Goal: Browse casually: Explore the website without a specific task or goal

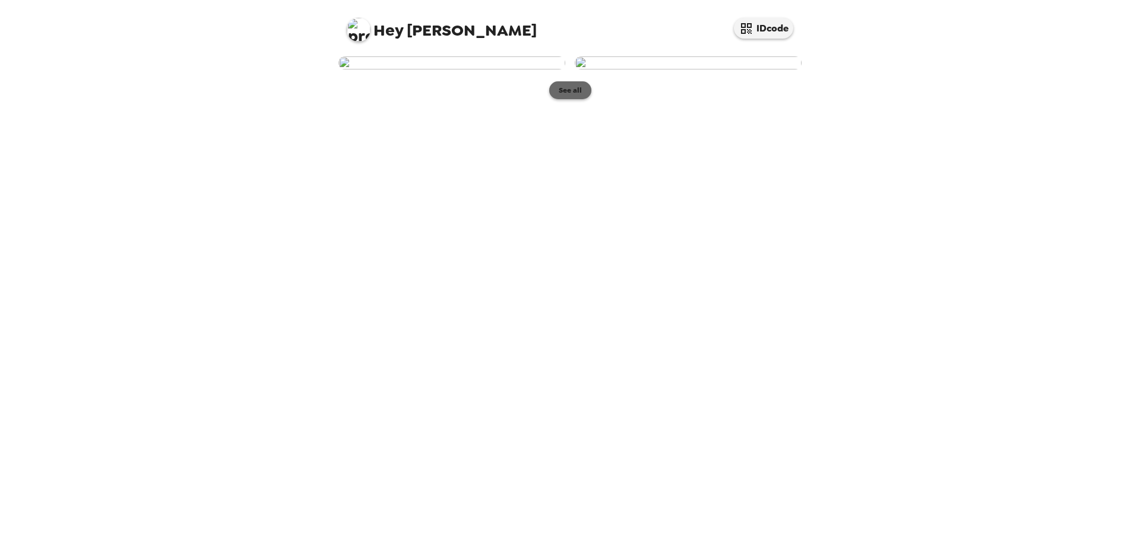
click at [565, 99] on button "See all" at bounding box center [570, 90] width 42 height 18
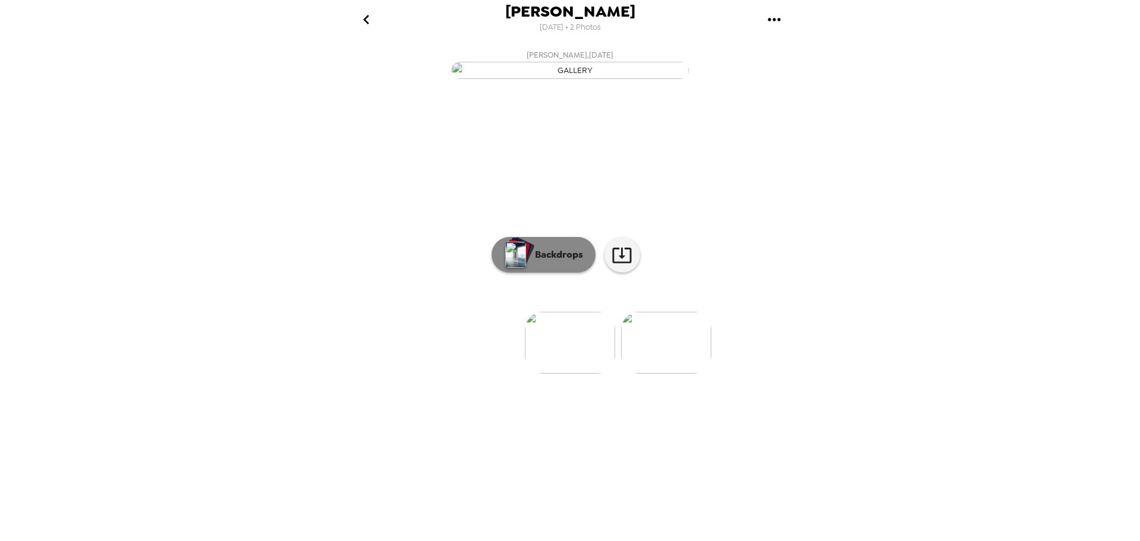
click at [564, 273] on button "Backdrops" at bounding box center [544, 255] width 104 height 36
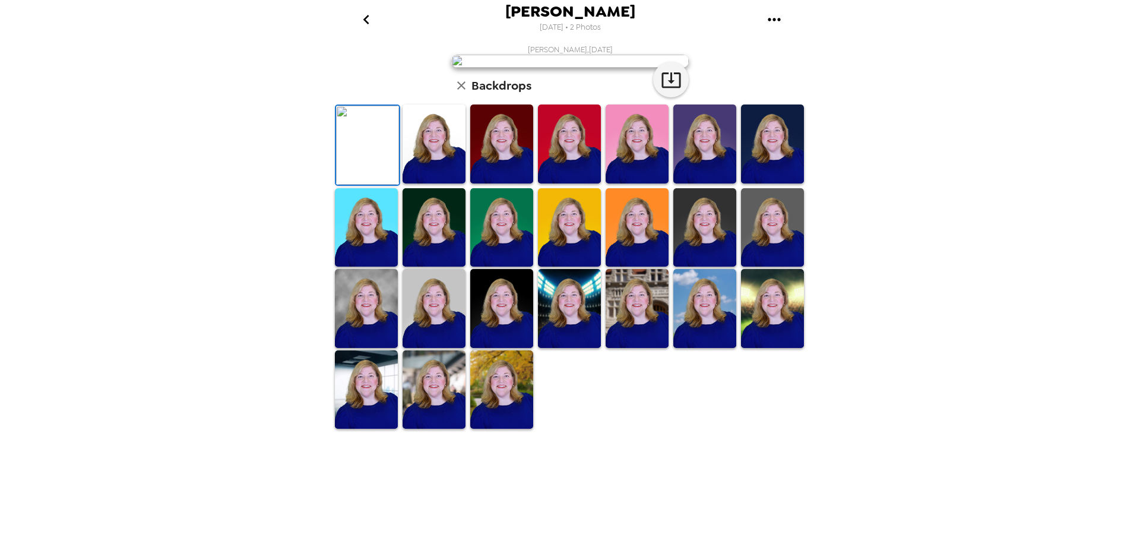
click at [688, 184] on img at bounding box center [704, 144] width 63 height 79
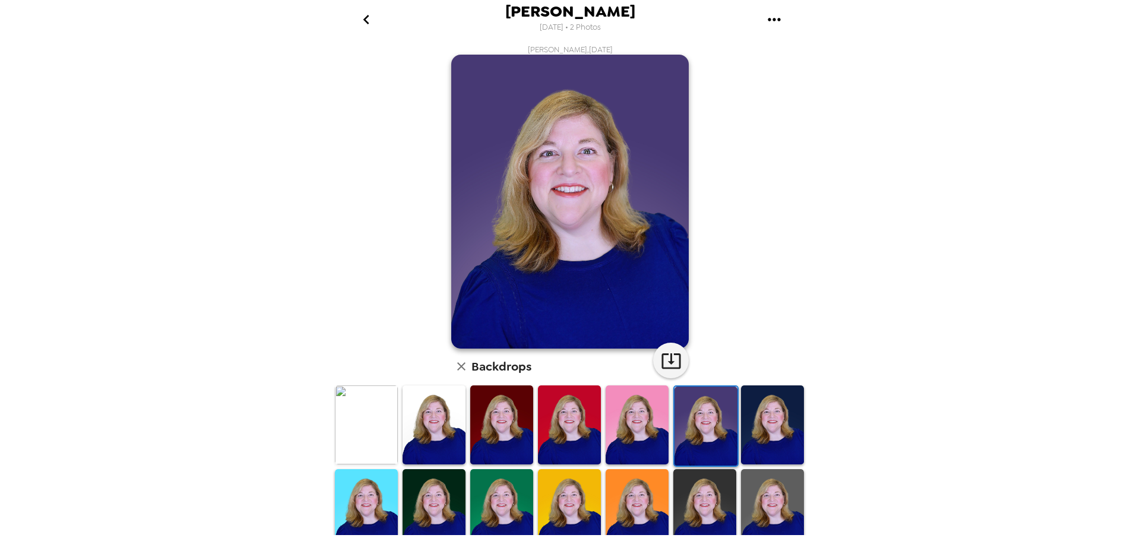
click at [766, 434] on img at bounding box center [772, 424] width 63 height 79
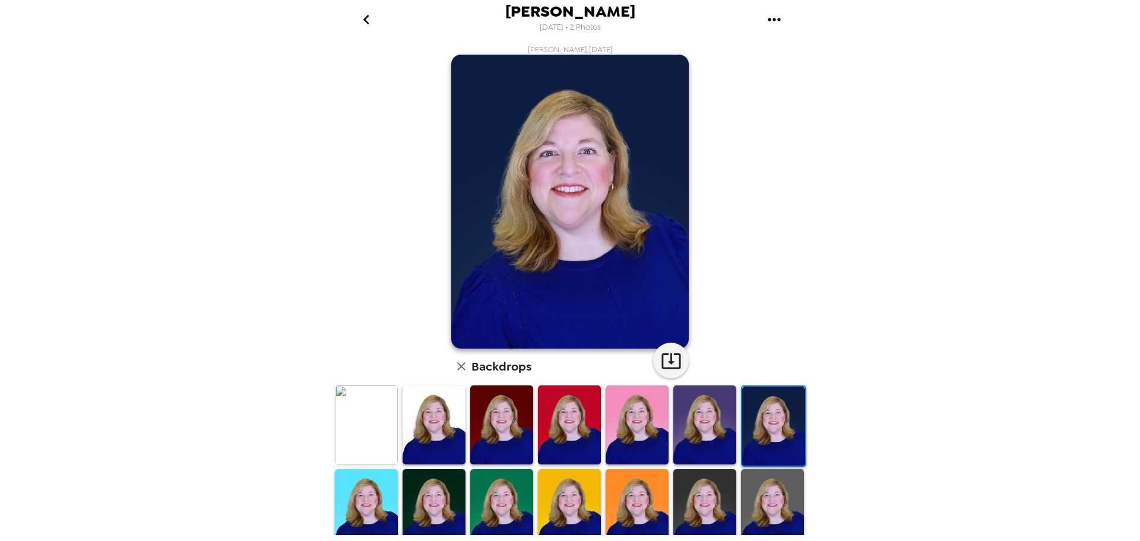
click at [441, 504] on img at bounding box center [434, 508] width 63 height 79
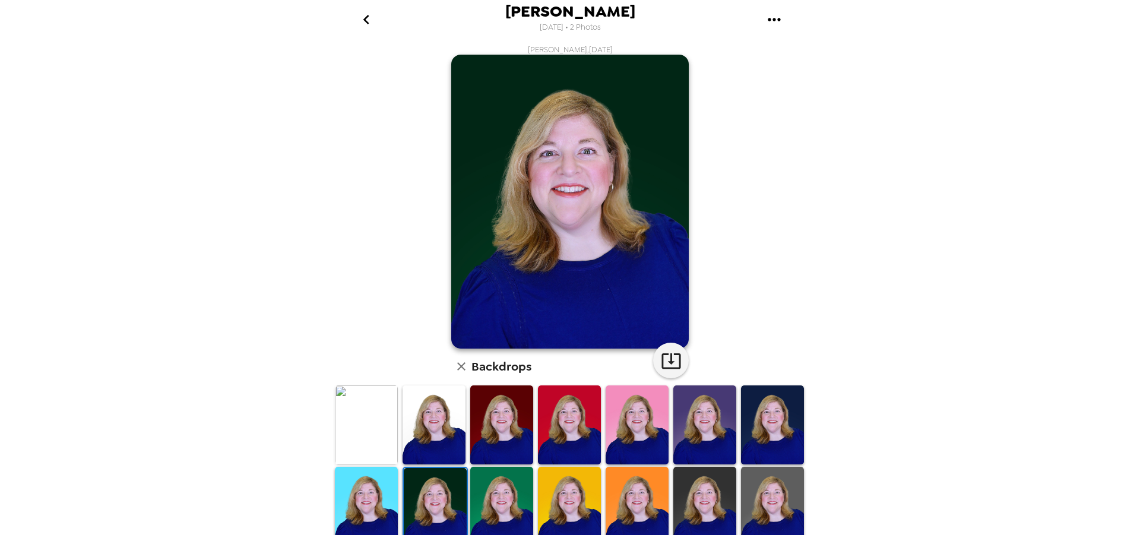
click at [554, 509] on img at bounding box center [569, 506] width 63 height 79
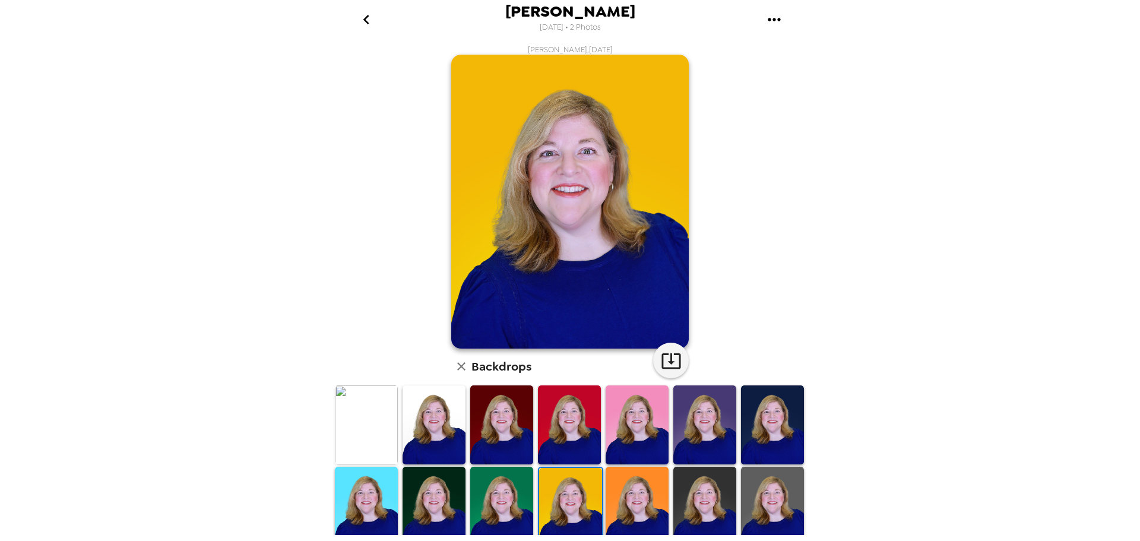
click at [639, 513] on img at bounding box center [637, 506] width 63 height 79
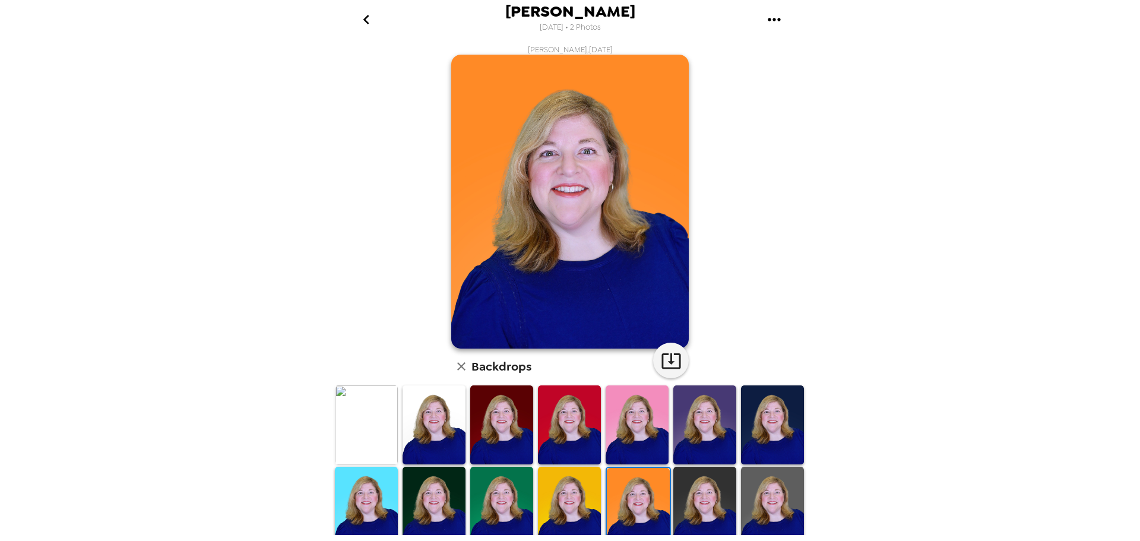
click at [690, 516] on img at bounding box center [704, 506] width 63 height 79
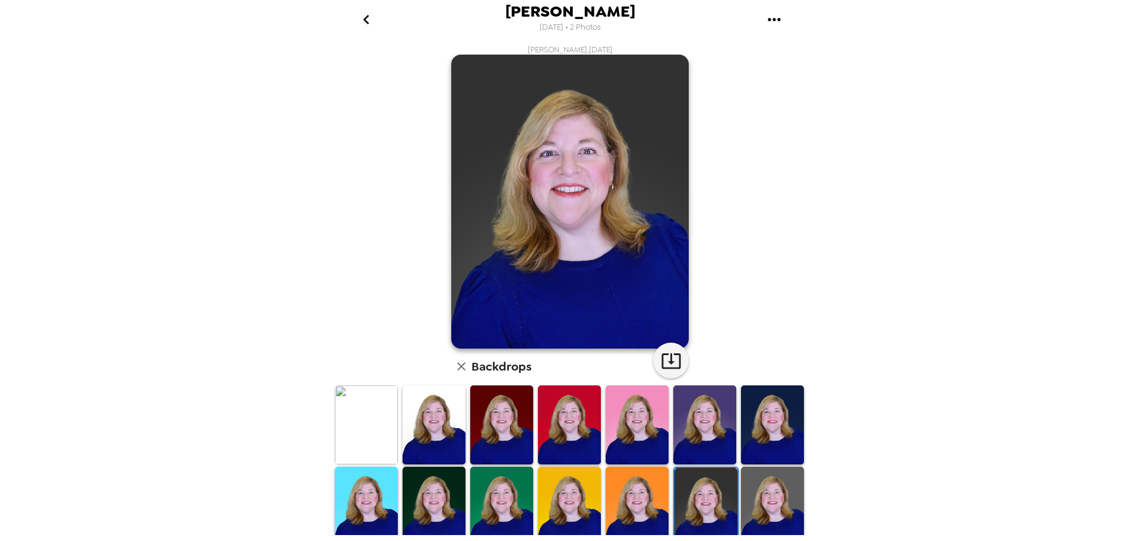
click at [757, 518] on img at bounding box center [772, 506] width 63 height 79
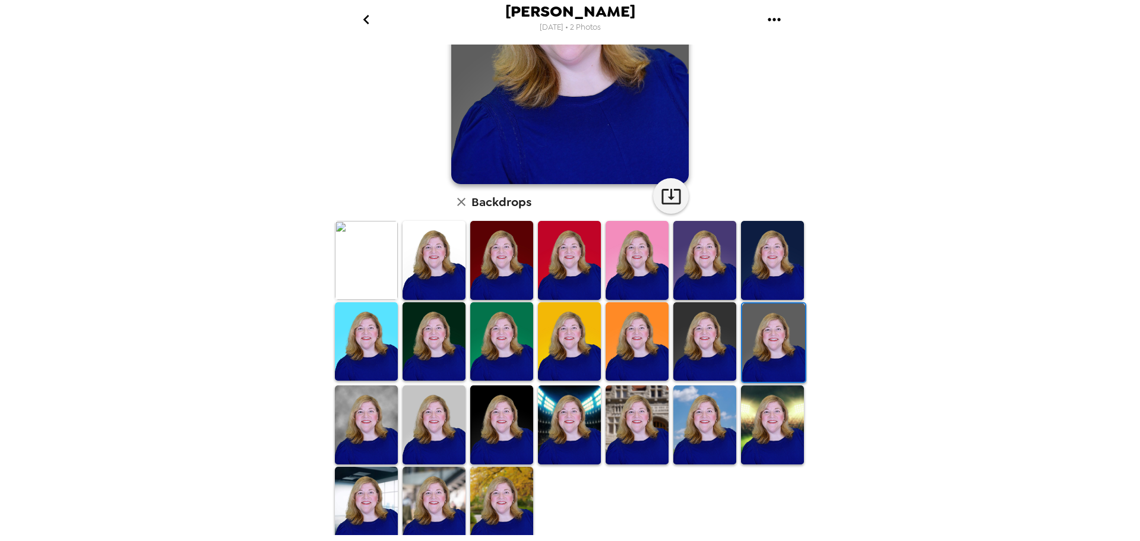
scroll to position [169, 0]
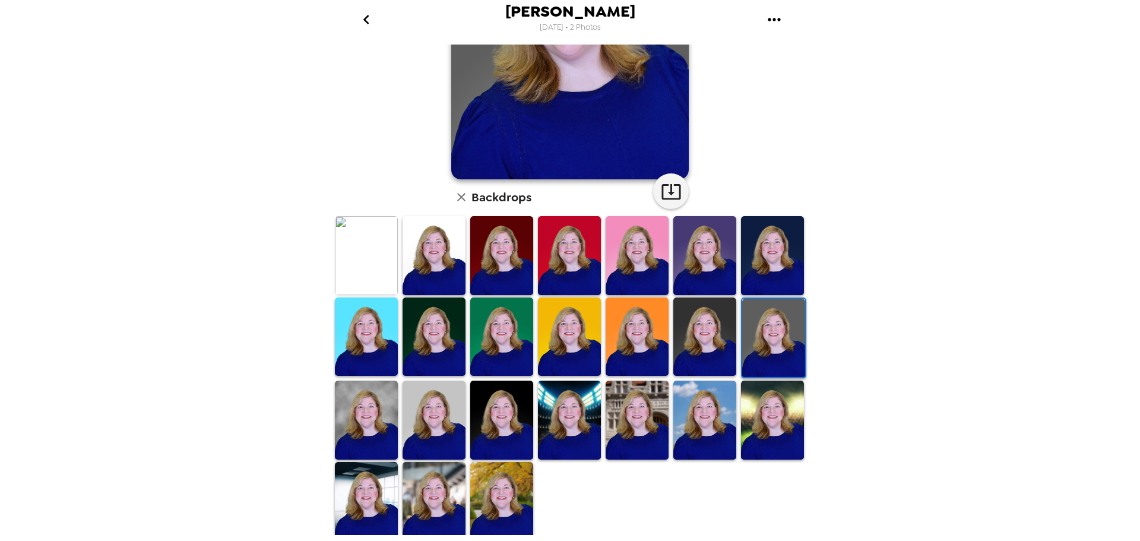
click at [511, 499] on img at bounding box center [501, 501] width 63 height 79
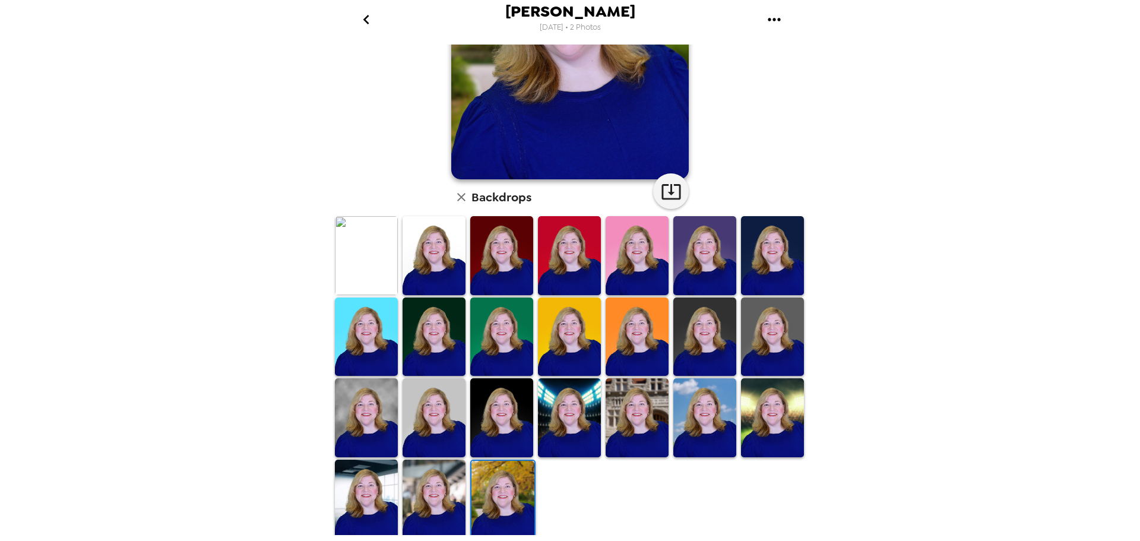
scroll to position [0, 0]
click at [439, 504] on img at bounding box center [434, 499] width 63 height 79
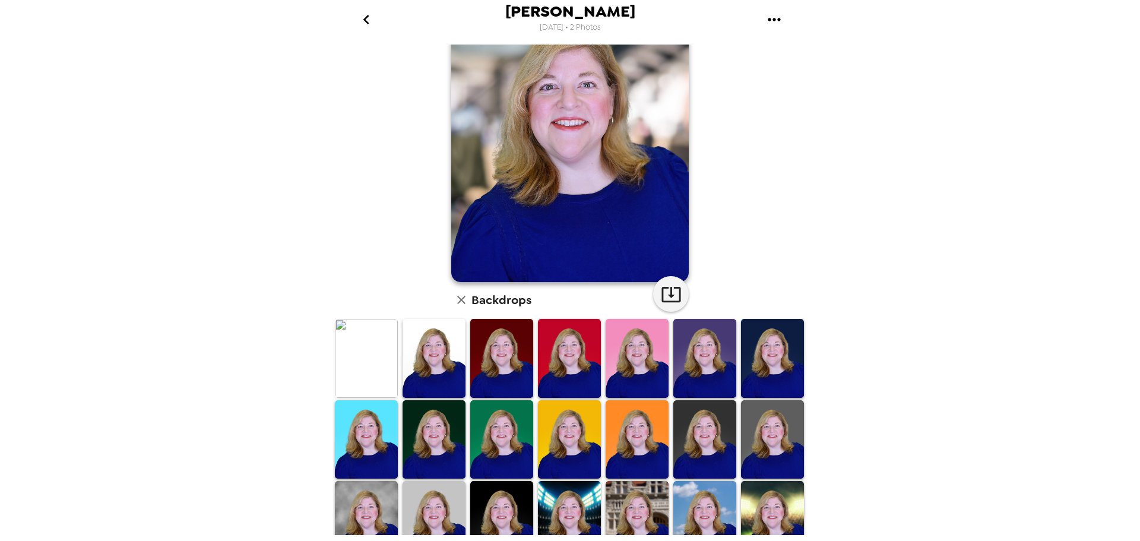
scroll to position [169, 0]
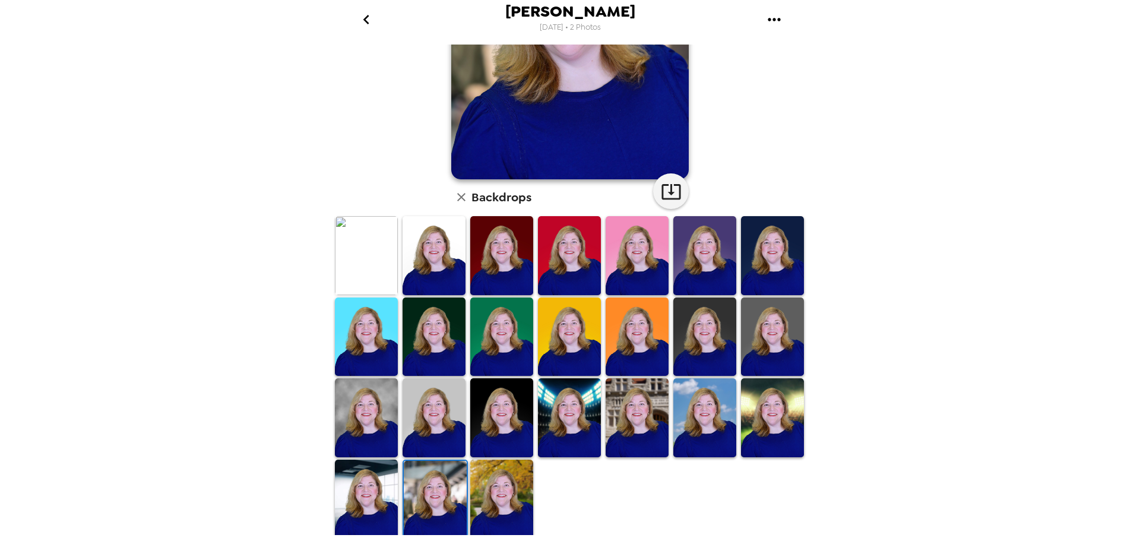
click at [362, 492] on img at bounding box center [366, 499] width 63 height 79
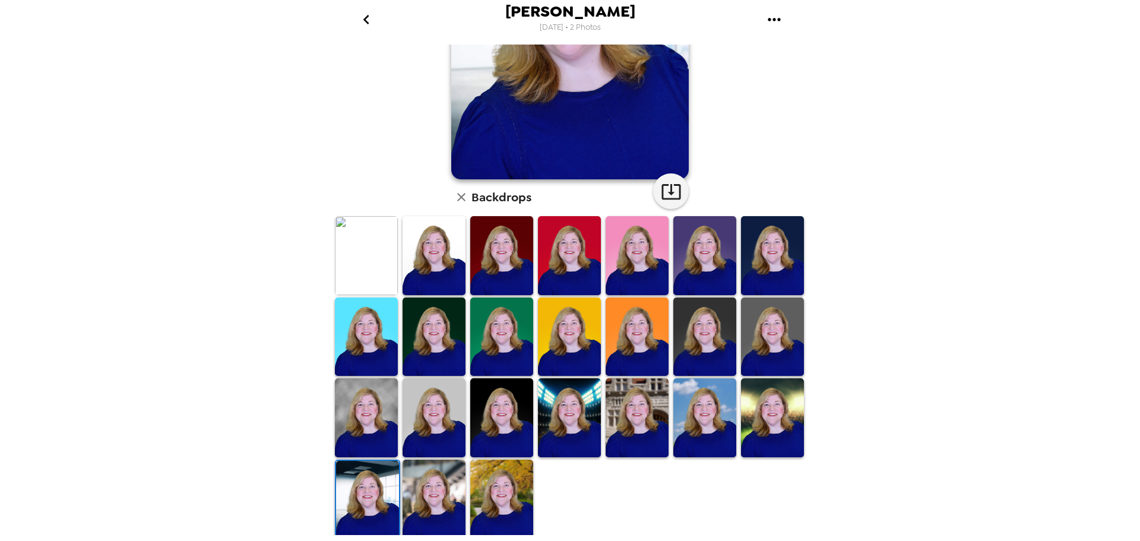
scroll to position [0, 0]
click at [435, 482] on img at bounding box center [434, 499] width 63 height 79
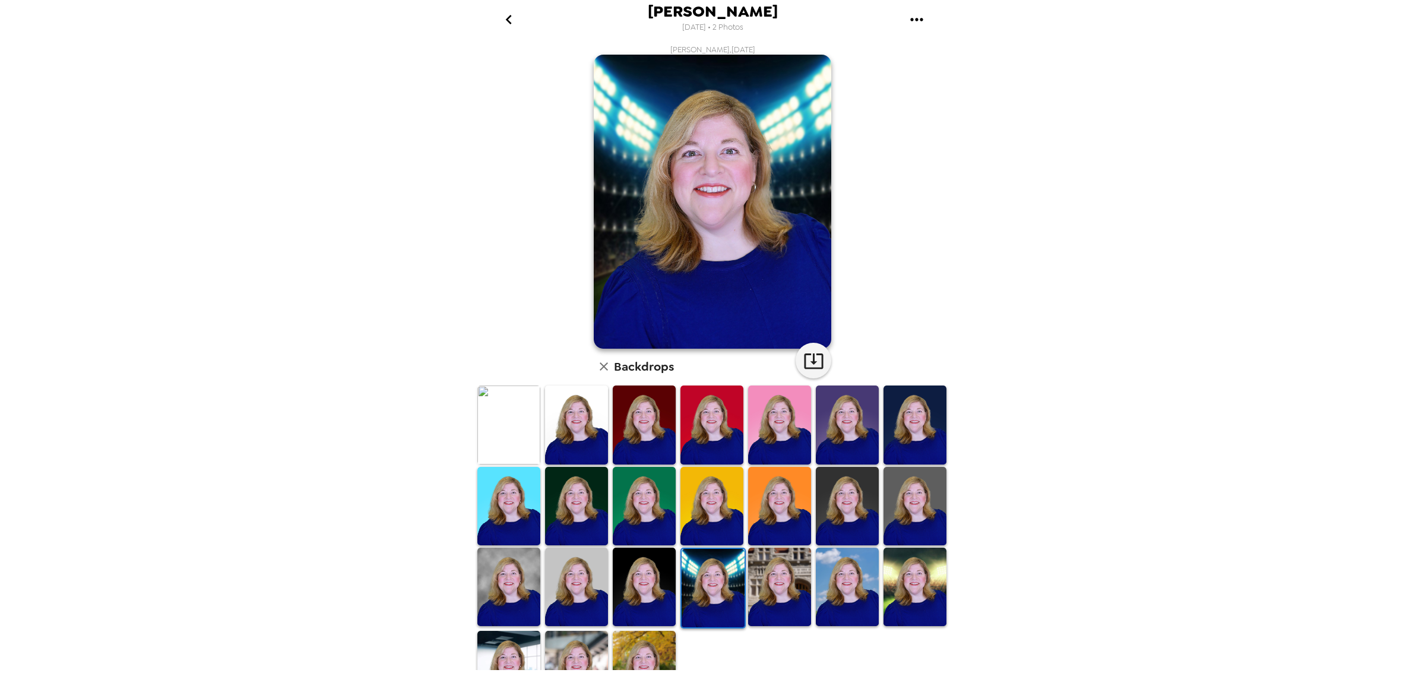
click at [767, 540] on img at bounding box center [779, 587] width 63 height 78
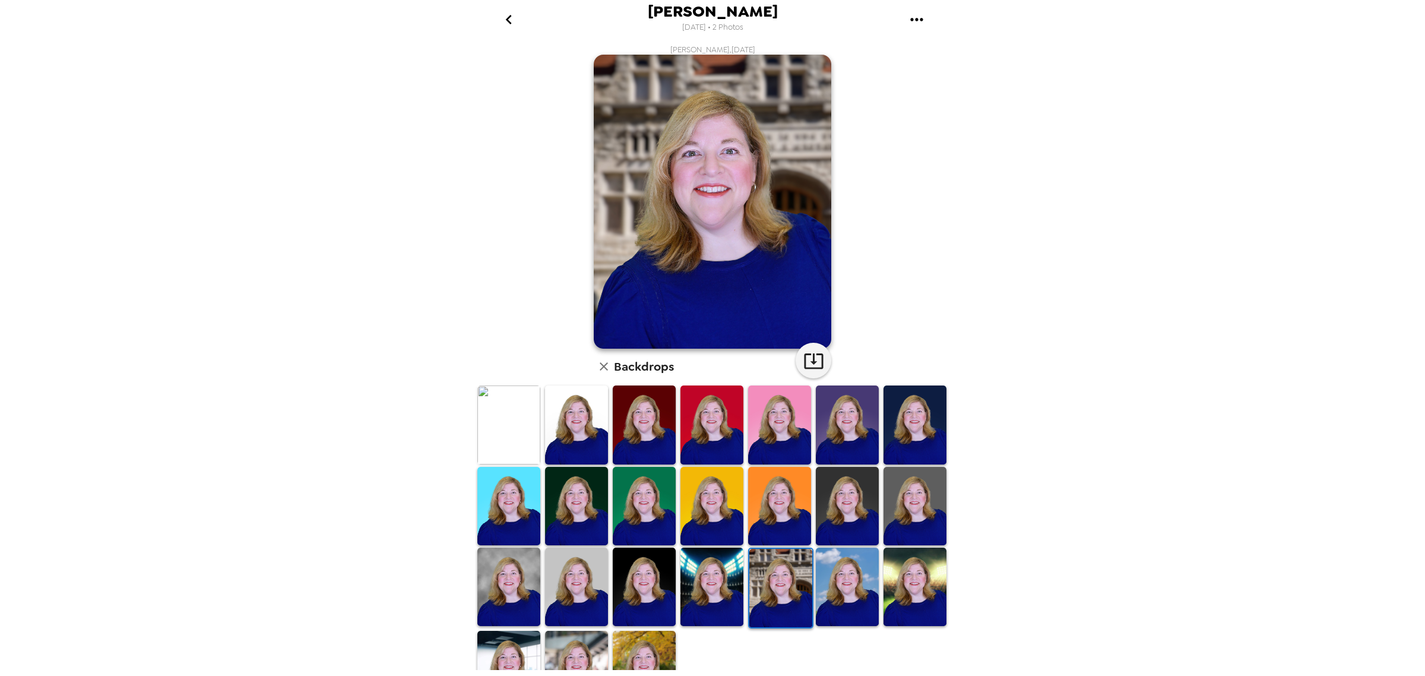
click at [842, 540] on img at bounding box center [847, 587] width 63 height 78
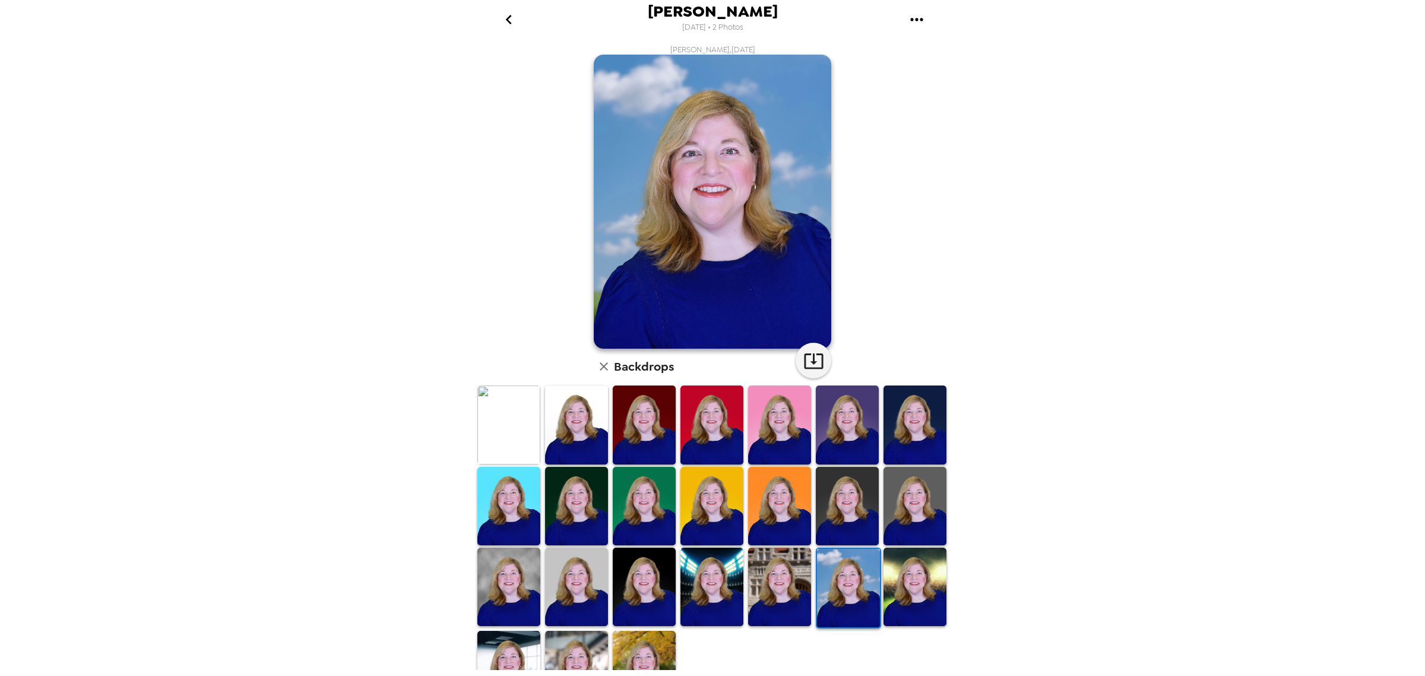
click at [899, 540] on img at bounding box center [915, 587] width 63 height 78
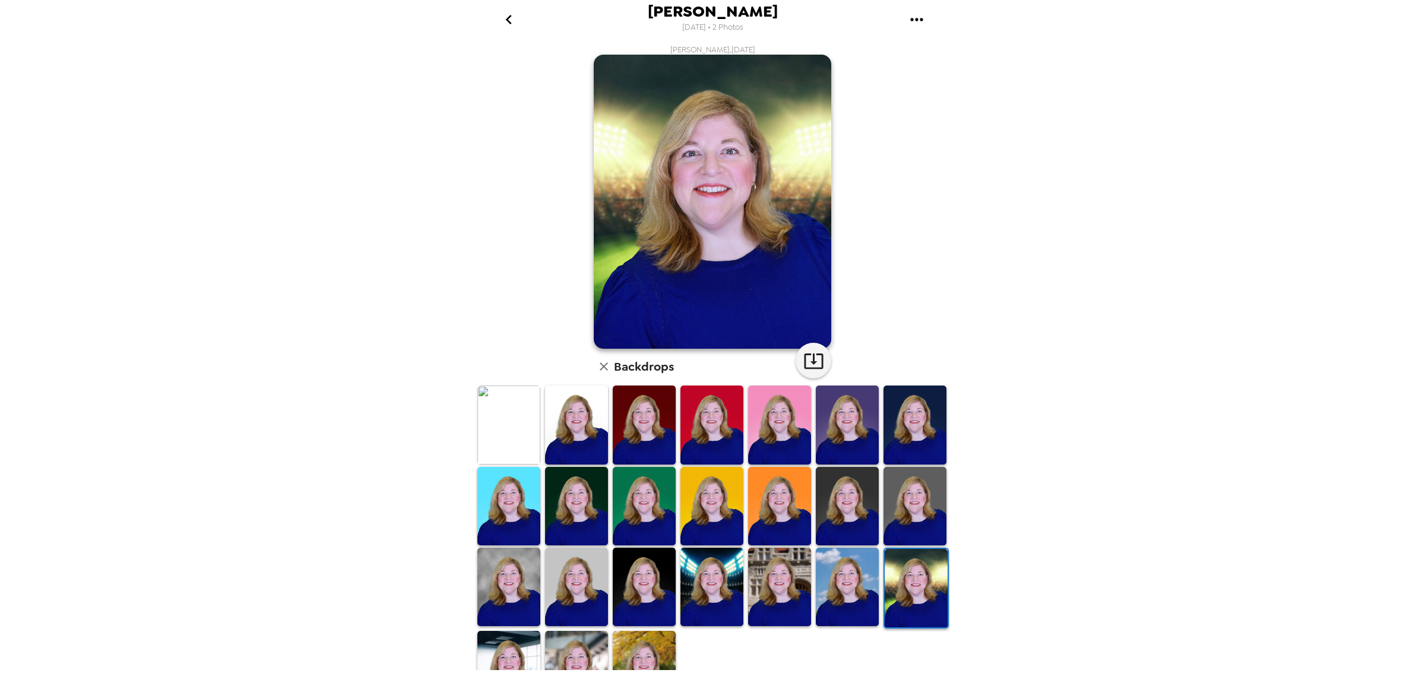
click at [633, 540] on img at bounding box center [644, 670] width 63 height 78
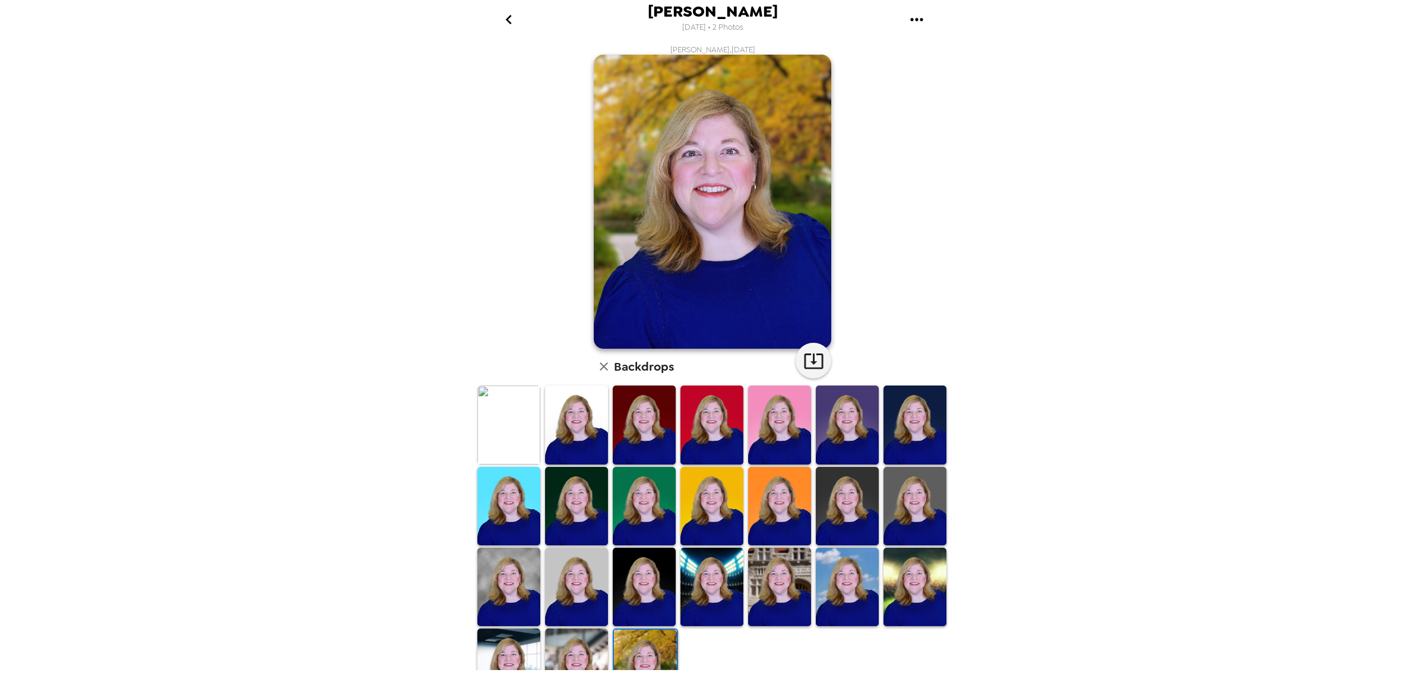
click at [569, 540] on img at bounding box center [576, 667] width 63 height 78
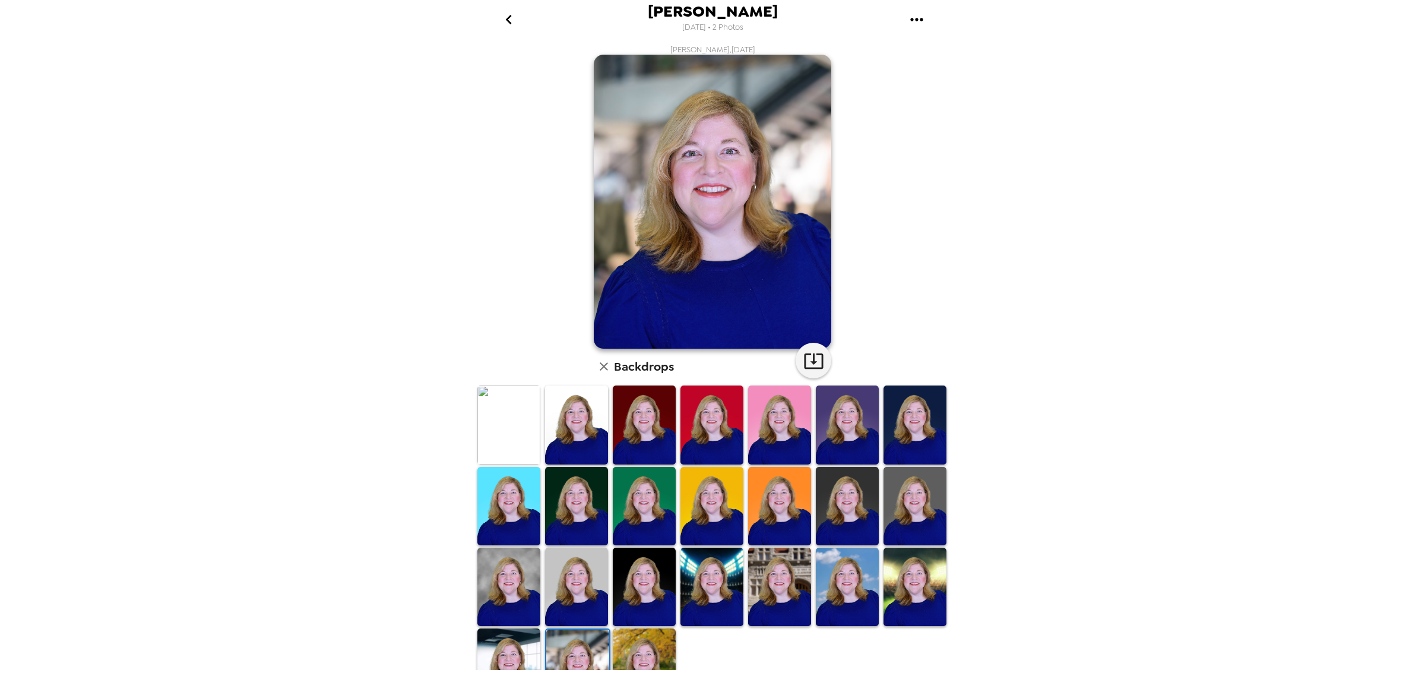
click at [506, 540] on img at bounding box center [509, 667] width 63 height 78
